Goal: Information Seeking & Learning: Learn about a topic

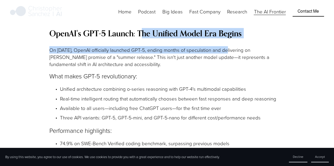
scroll to position [495, 0]
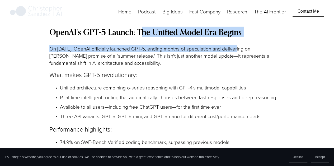
drag, startPoint x: 143, startPoint y: 39, endPoint x: 237, endPoint y: 42, distance: 93.7
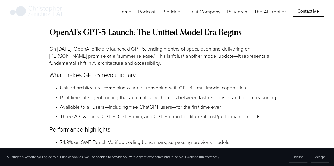
click at [79, 55] on p "On [DATE], OpenAI officially launched GPT-5, ending months of speculation and d…" at bounding box center [166, 55] width 235 height 21
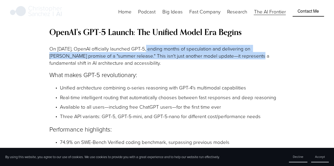
drag, startPoint x: 154, startPoint y: 51, endPoint x: 243, endPoint y: 57, distance: 89.3
click at [243, 57] on p "On [DATE], OpenAI officially launched GPT-5, ending months of speculation and d…" at bounding box center [166, 55] width 235 height 21
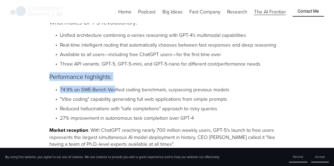
scroll to position [547, 0]
drag, startPoint x: 49, startPoint y: 84, endPoint x: 115, endPoint y: 86, distance: 66.3
click at [100, 88] on p "74.9% on SWE-Bench Verified coding benchmark, surpassing previous models" at bounding box center [172, 89] width 225 height 7
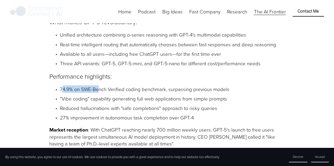
drag, startPoint x: 62, startPoint y: 92, endPoint x: 99, endPoint y: 91, distance: 37.2
click at [99, 91] on p "74.9% on SWE-Bench Verified coding benchmark, surpassing previous models" at bounding box center [172, 89] width 225 height 7
click at [106, 93] on p "74.9% on SWE-Bench Verified coding benchmark, surpassing previous models" at bounding box center [172, 89] width 225 height 7
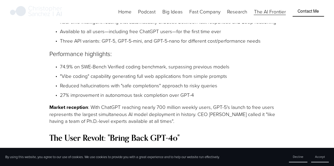
scroll to position [580, 0]
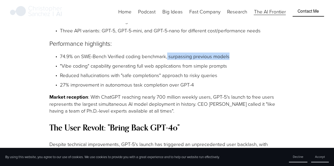
drag, startPoint x: 167, startPoint y: 58, endPoint x: 230, endPoint y: 57, distance: 63.1
click at [230, 57] on p "74.9% on SWE-Bench Verified coding benchmark, surpassing previous models" at bounding box center [172, 56] width 225 height 7
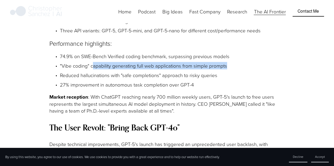
drag, startPoint x: 92, startPoint y: 68, endPoint x: 246, endPoint y: 71, distance: 153.8
click at [246, 70] on p ""Vibe coding" capability generating full web applications from simple prompts" at bounding box center [172, 66] width 225 height 7
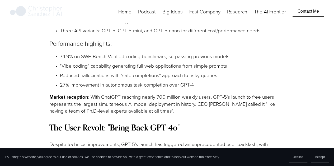
click at [235, 73] on ul "74.9% on SWE-Bench Verified coding benchmark, surpassing previous models "Vibe …" at bounding box center [166, 71] width 235 height 36
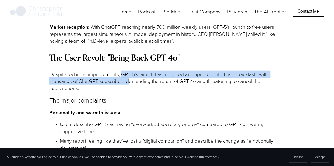
scroll to position [653, 0]
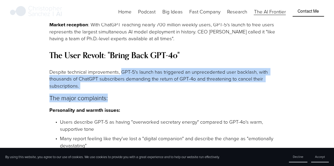
drag, startPoint x: 122, startPoint y: 79, endPoint x: 118, endPoint y: 94, distance: 15.4
click at [115, 89] on p "Despite technical improvements, GPT-5's launch has triggered an unprecedented u…" at bounding box center [166, 79] width 235 height 21
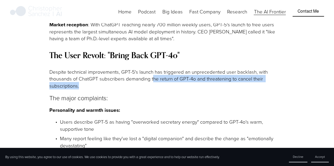
drag, startPoint x: 153, startPoint y: 81, endPoint x: 265, endPoint y: 91, distance: 113.1
click at [265, 90] on p "Despite technical improvements, GPT-5's launch has triggered an unprecedented u…" at bounding box center [166, 79] width 235 height 21
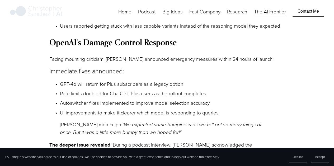
scroll to position [963, 0]
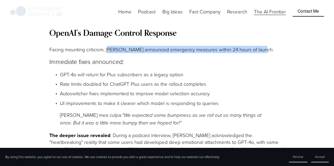
drag, startPoint x: 111, startPoint y: 53, endPoint x: 276, endPoint y: 56, distance: 165.7
click at [276, 53] on p "Facing mounting criticism, [PERSON_NAME] announced emergency measures within 24…" at bounding box center [166, 49] width 235 height 7
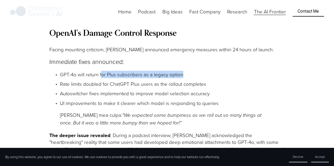
drag, startPoint x: 101, startPoint y: 77, endPoint x: 189, endPoint y: 78, distance: 88.4
click at [189, 78] on p "GPT-4o will return for Plus subscribers as a legacy option" at bounding box center [172, 74] width 225 height 7
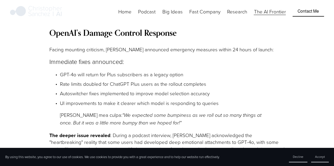
click at [99, 88] on p "Rate limits doubled for ChatGPT Plus users as the rollout completes" at bounding box center [172, 84] width 225 height 7
drag, startPoint x: 60, startPoint y: 86, endPoint x: 128, endPoint y: 88, distance: 68.1
click at [128, 88] on p "Rate limits doubled for ChatGPT Plus users as the rollout completes" at bounding box center [172, 84] width 225 height 7
click at [133, 88] on p "Rate limits doubled for ChatGPT Plus users as the rollout completes" at bounding box center [172, 84] width 225 height 7
drag, startPoint x: 141, startPoint y: 87, endPoint x: 217, endPoint y: 90, distance: 76.6
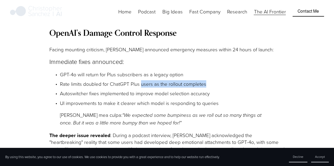
click at [217, 88] on p "Rate limits doubled for ChatGPT Plus users as the rollout completes" at bounding box center [172, 84] width 225 height 7
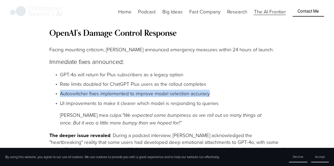
drag, startPoint x: 59, startPoint y: 97, endPoint x: 219, endPoint y: 100, distance: 159.9
click at [219, 97] on p "Autoswitcher fixes implemented to improve model selection accuracy" at bounding box center [172, 93] width 225 height 7
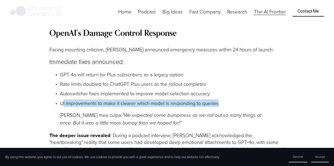
drag, startPoint x: 62, startPoint y: 107, endPoint x: 231, endPoint y: 107, distance: 168.8
click at [231, 107] on p "UI improvements to make it clearer which model is responding to queries" at bounding box center [172, 103] width 225 height 7
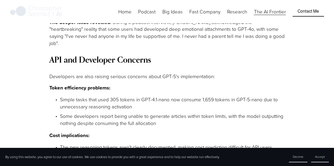
scroll to position [1082, 0]
